Goal: Find contact information: Obtain details needed to contact an individual or organization

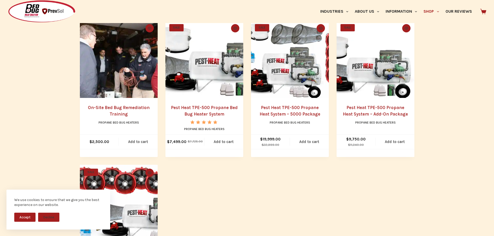
scroll to position [415, 0]
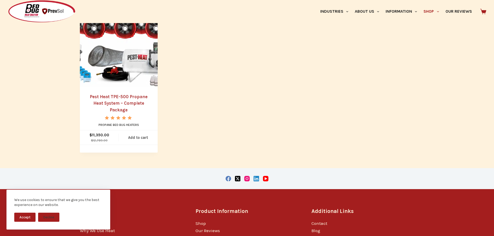
click at [120, 99] on link "Pest Heat TPE-500 Propane Heat System – Complete Package" at bounding box center [119, 103] width 58 height 18
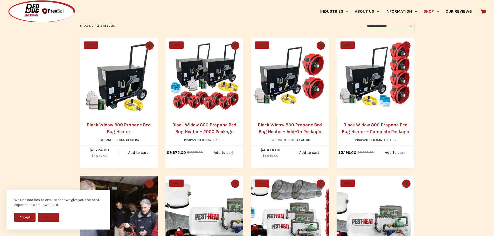
click at [206, 129] on h2 "Black Widow 800 Propane Bed Bug Heater – 2000 Package" at bounding box center [203, 128] width 67 height 13
click at [201, 129] on h2 "Black Widow 800 Propane Bed Bug Heater – 2000 Package" at bounding box center [203, 128] width 67 height 13
click at [204, 123] on link "Black Widow 800 Propane Bed Bug Heater – 2000 Package" at bounding box center [204, 128] width 64 height 12
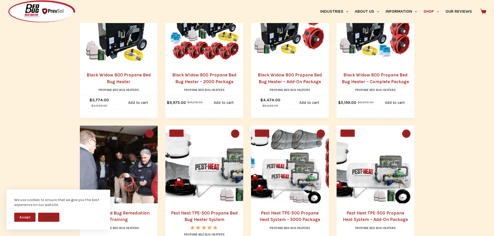
scroll to position [259, 0]
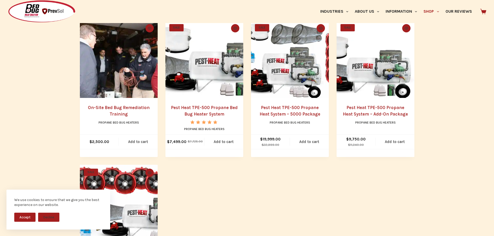
click at [122, 109] on link "On-Site Bed Bug Remediation Training" at bounding box center [119, 111] width 62 height 12
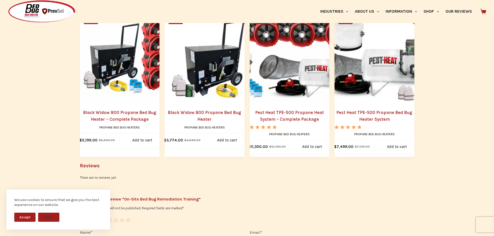
scroll to position [1009, 0]
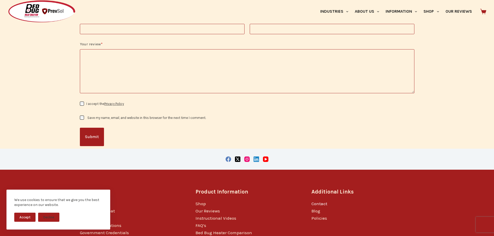
click at [320, 201] on link "Contact" at bounding box center [319, 203] width 16 height 5
